Goal: Task Accomplishment & Management: Use online tool/utility

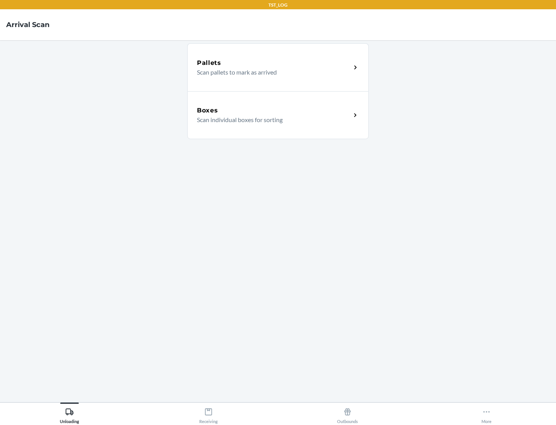
click at [274, 110] on div "Boxes" at bounding box center [274, 110] width 154 height 9
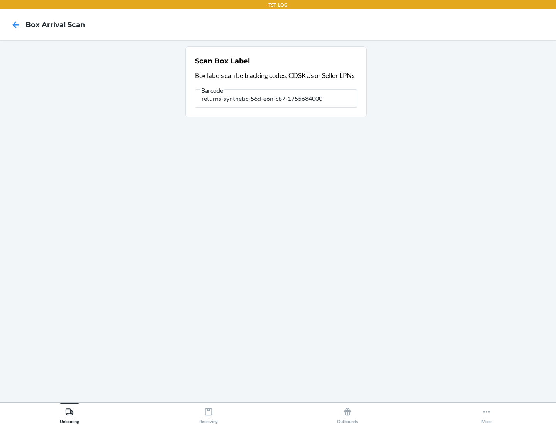
type input "returns-synthetic-56d-e6n-cb7-1755684000"
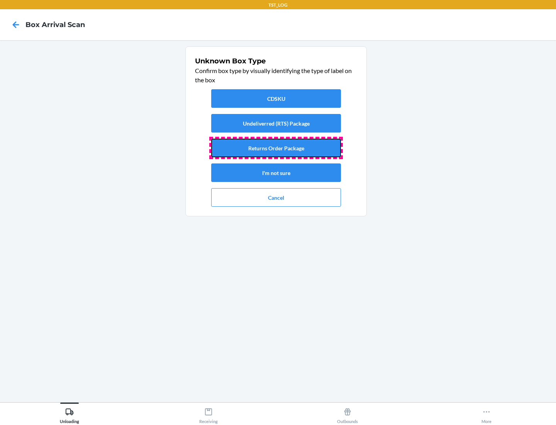
click at [276, 148] on button "Returns Order Package" at bounding box center [276, 148] width 130 height 19
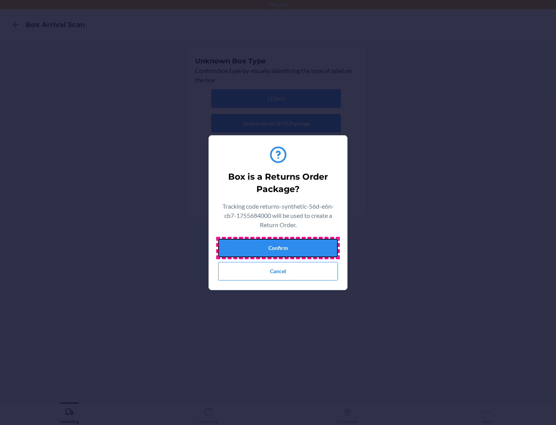
click at [278, 247] on button "Confirm" at bounding box center [278, 248] width 120 height 19
